Goal: Task Accomplishment & Management: Use online tool/utility

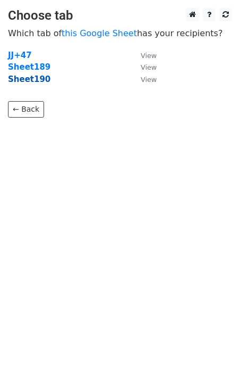
click at [38, 82] on strong "Sheet190" at bounding box center [29, 79] width 43 height 10
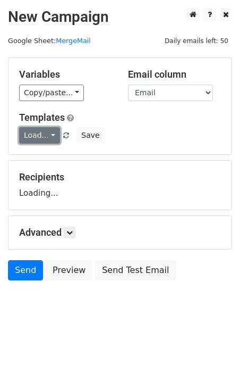
click at [45, 136] on link "Load..." at bounding box center [39, 135] width 41 height 16
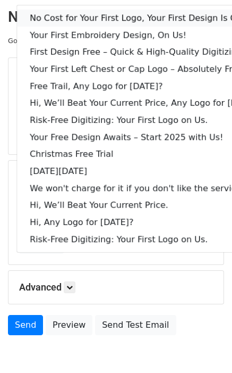
click at [88, 19] on link "No Cost for Your First Logo, Your First Design Is On Us!" at bounding box center [145, 18] width 257 height 17
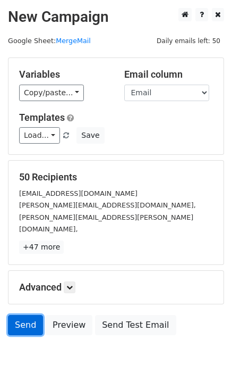
click at [20, 317] on link "Send" at bounding box center [25, 325] width 35 height 20
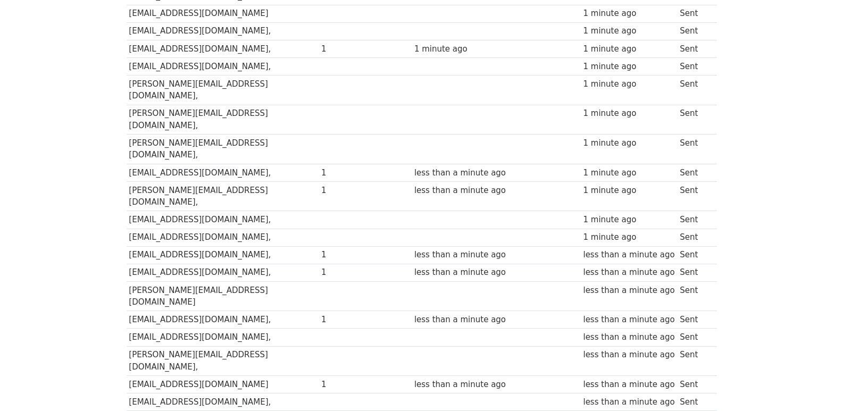
scroll to position [740, 0]
